Goal: Check status: Check status

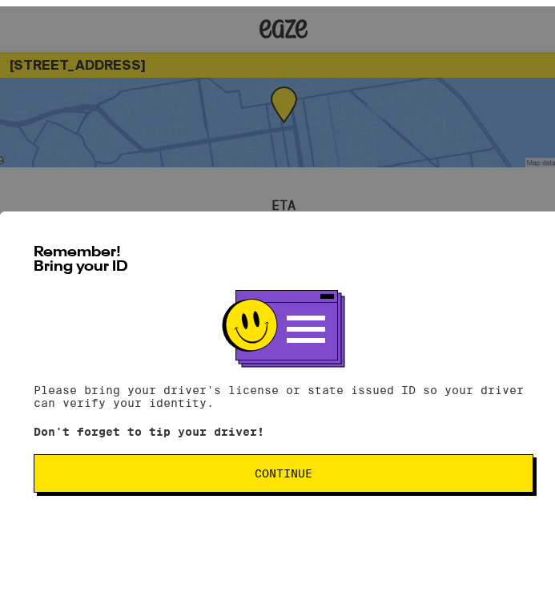
click at [124, 473] on span "Continue" at bounding box center [283, 467] width 473 height 11
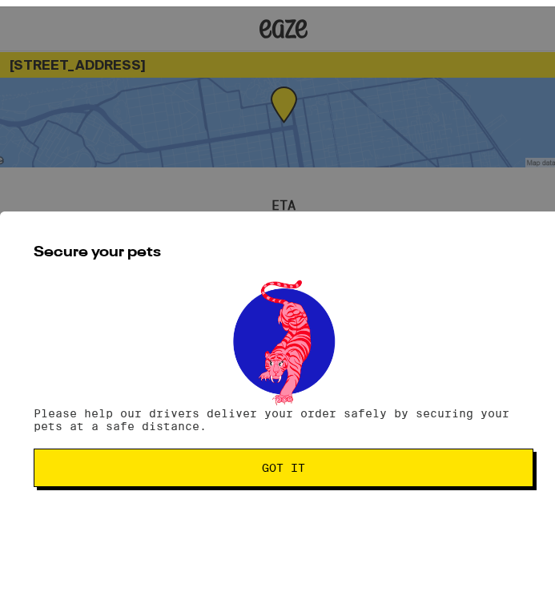
click at [124, 478] on button "Got it" at bounding box center [284, 461] width 500 height 38
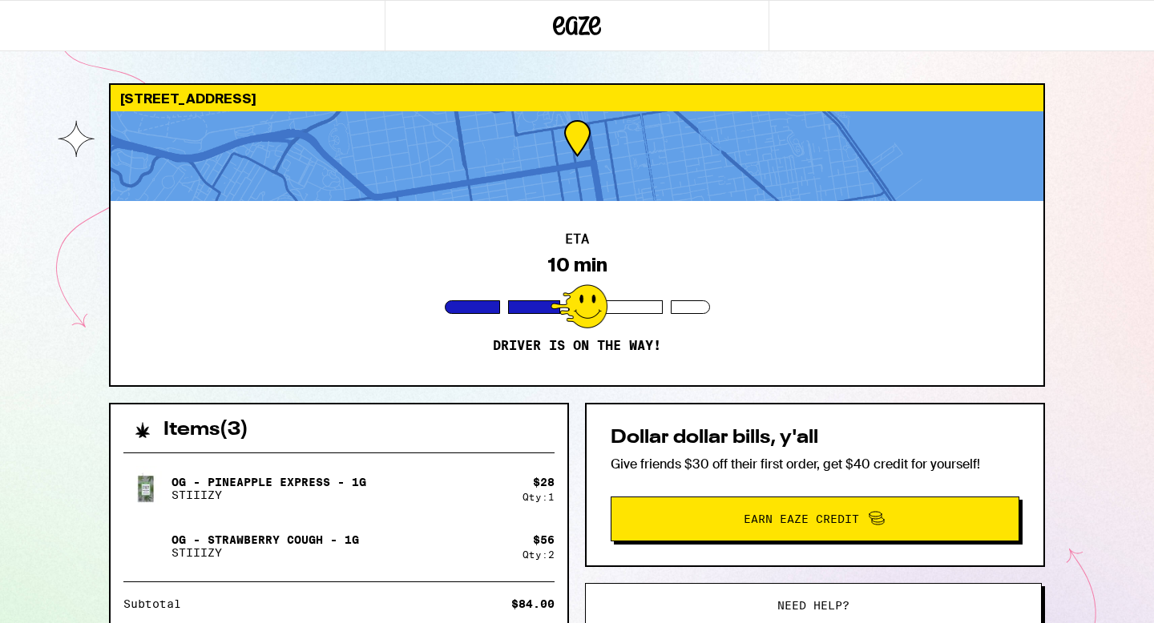
click at [555, 561] on div "2942 Franklin St San Francisco 94123 ETA 10 min Driver is on the way! Items ( 3…" at bounding box center [577, 437] width 1154 height 874
click at [555, 159] on div at bounding box center [577, 156] width 933 height 90
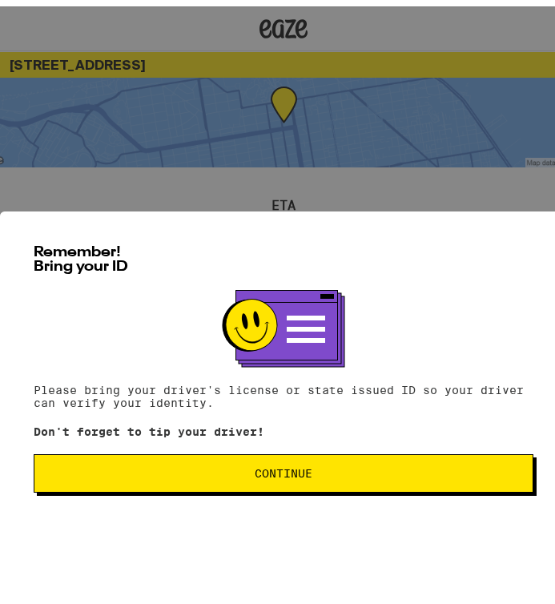
click at [163, 473] on span "Continue" at bounding box center [283, 467] width 473 height 11
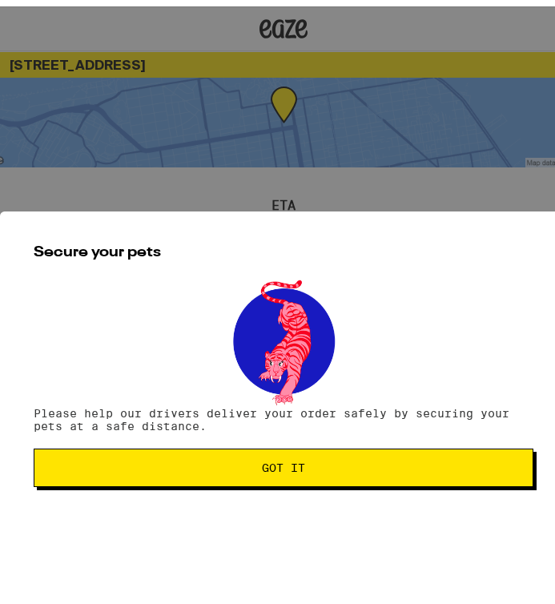
click at [163, 473] on button "Got it" at bounding box center [284, 461] width 500 height 38
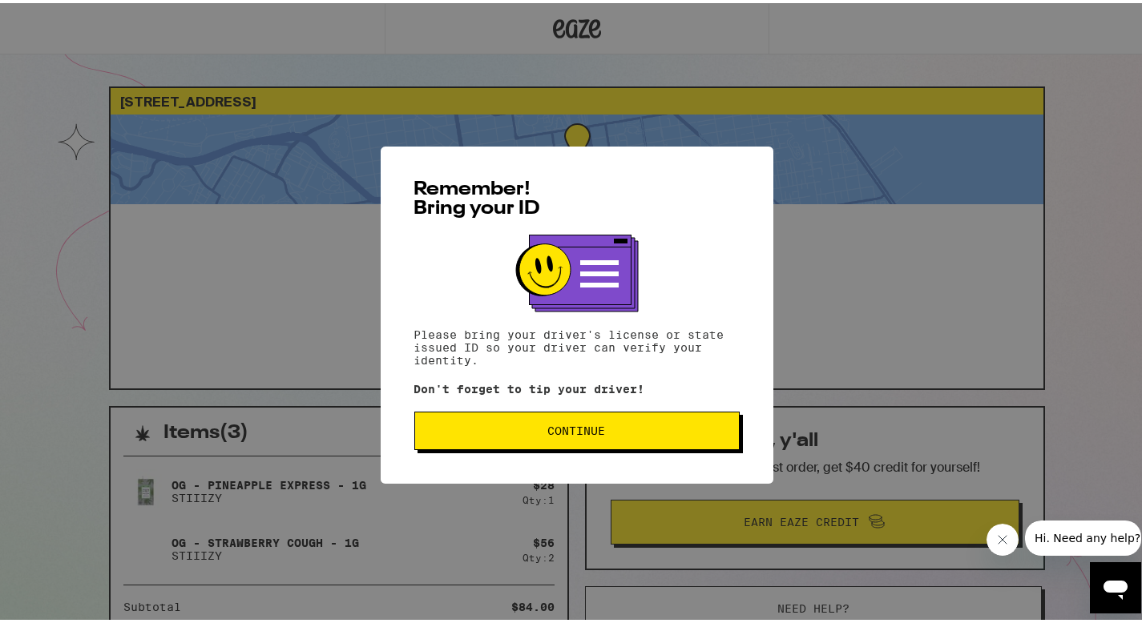
click at [607, 434] on span "Continue" at bounding box center [577, 427] width 298 height 11
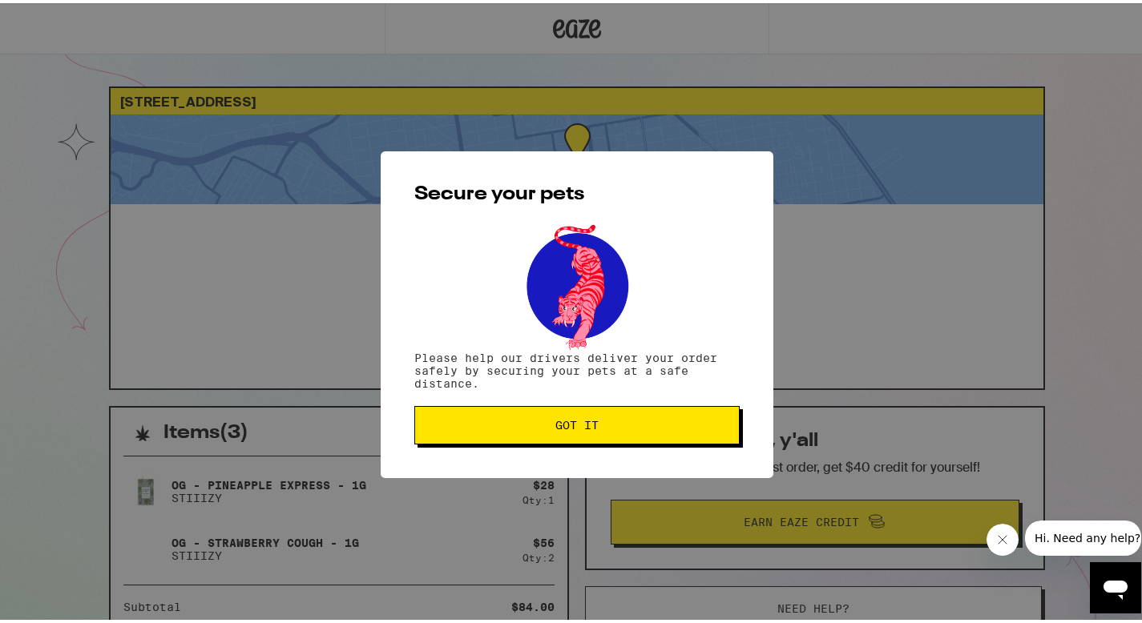
click at [607, 428] on span "Got it" at bounding box center [577, 422] width 298 height 11
